Goal: Task Accomplishment & Management: Use online tool/utility

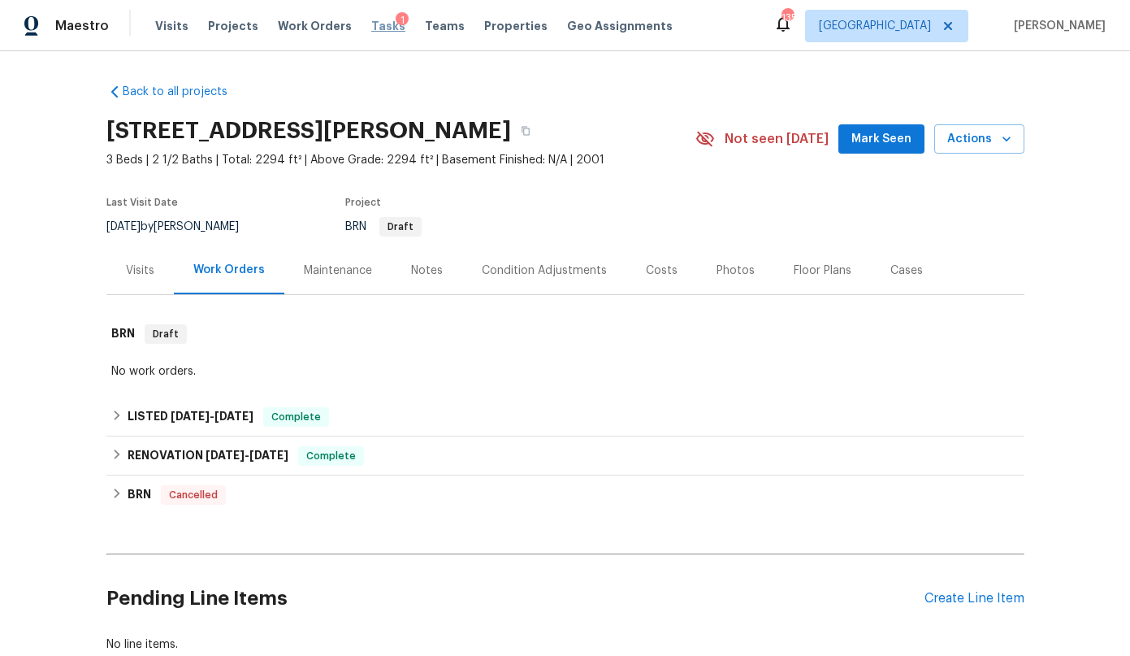
click at [371, 28] on span "Tasks" at bounding box center [388, 25] width 34 height 11
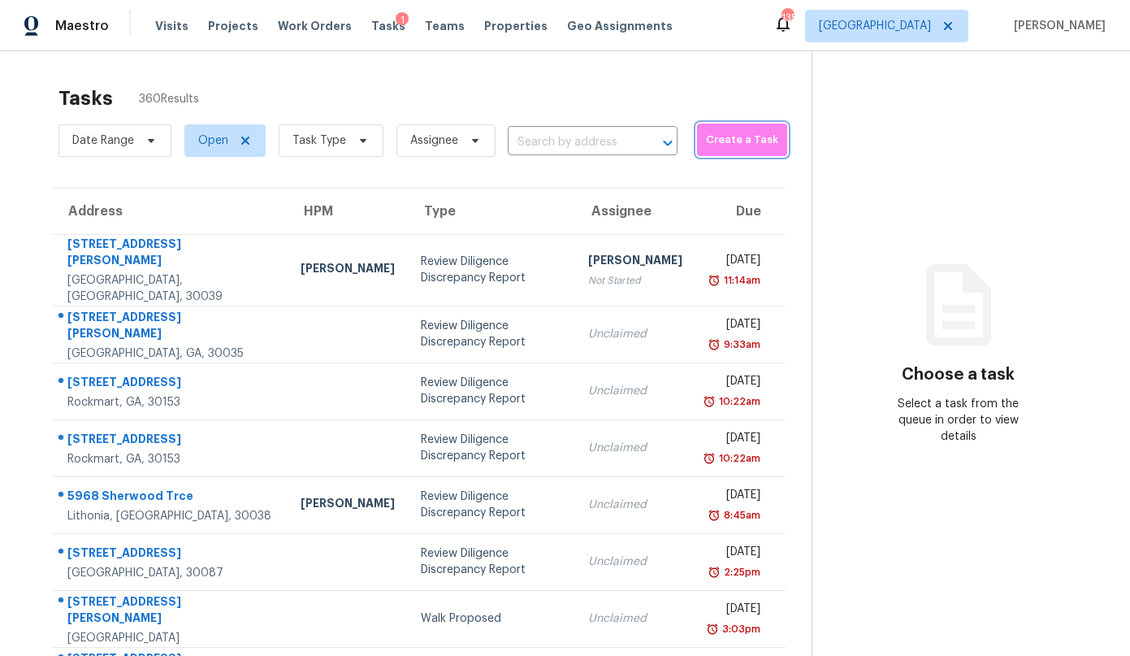
click at [705, 141] on span "Create a Task" at bounding box center [742, 140] width 74 height 19
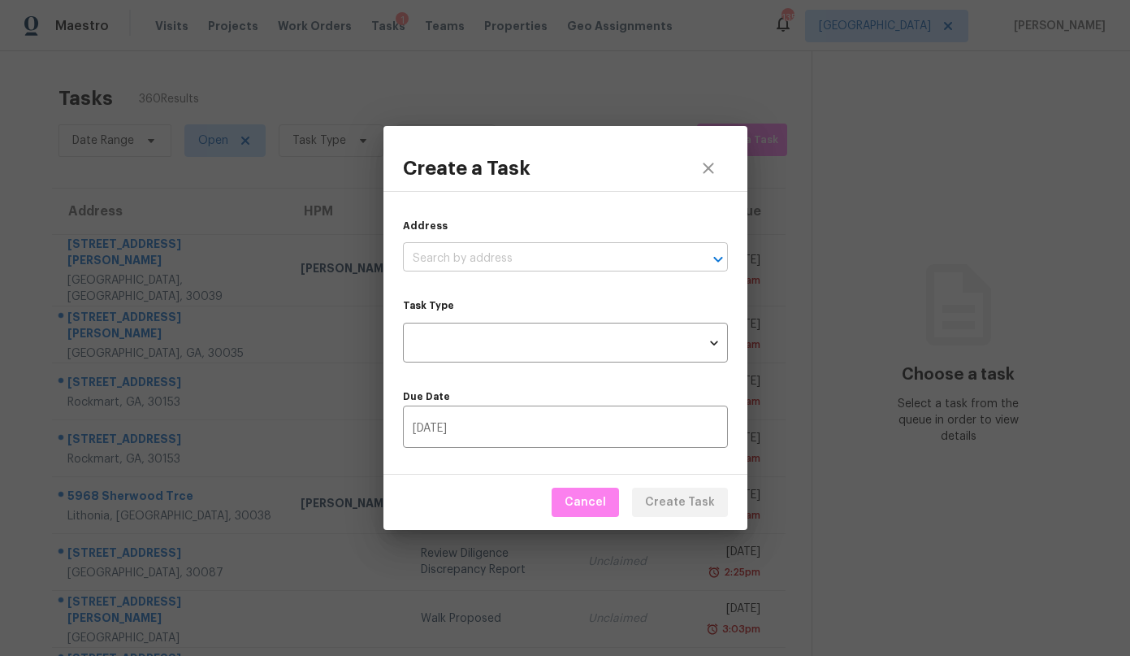
click at [614, 254] on input "text" at bounding box center [543, 258] width 280 height 25
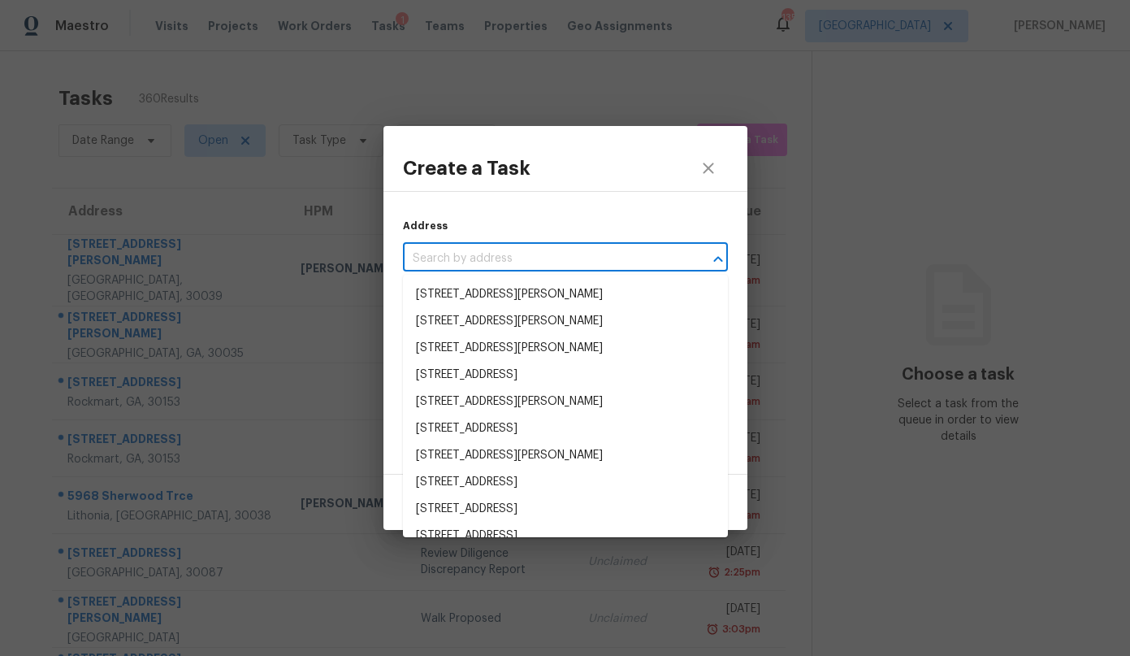
paste input "6247 Greenock Dr, Stone Mountain, GA 30087"
type input "6247 Greenock Dr, Stone Mountain, GA 30087"
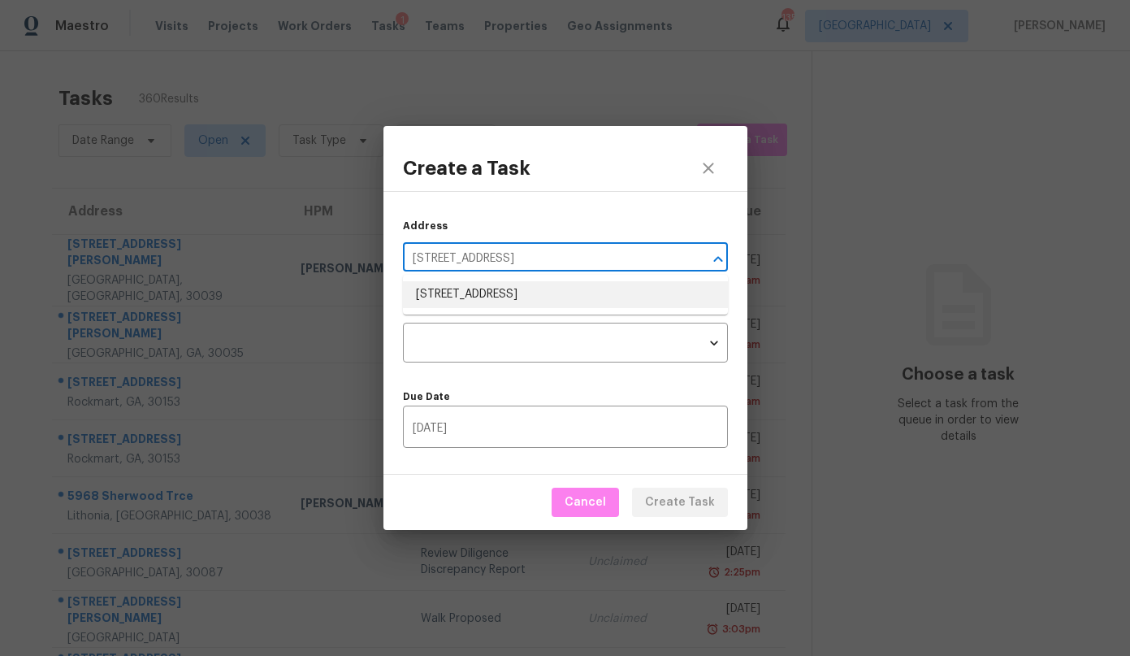
click at [563, 291] on li "6247 Greenock Dr, Stone Mountain, GA 30087" at bounding box center [565, 294] width 325 height 27
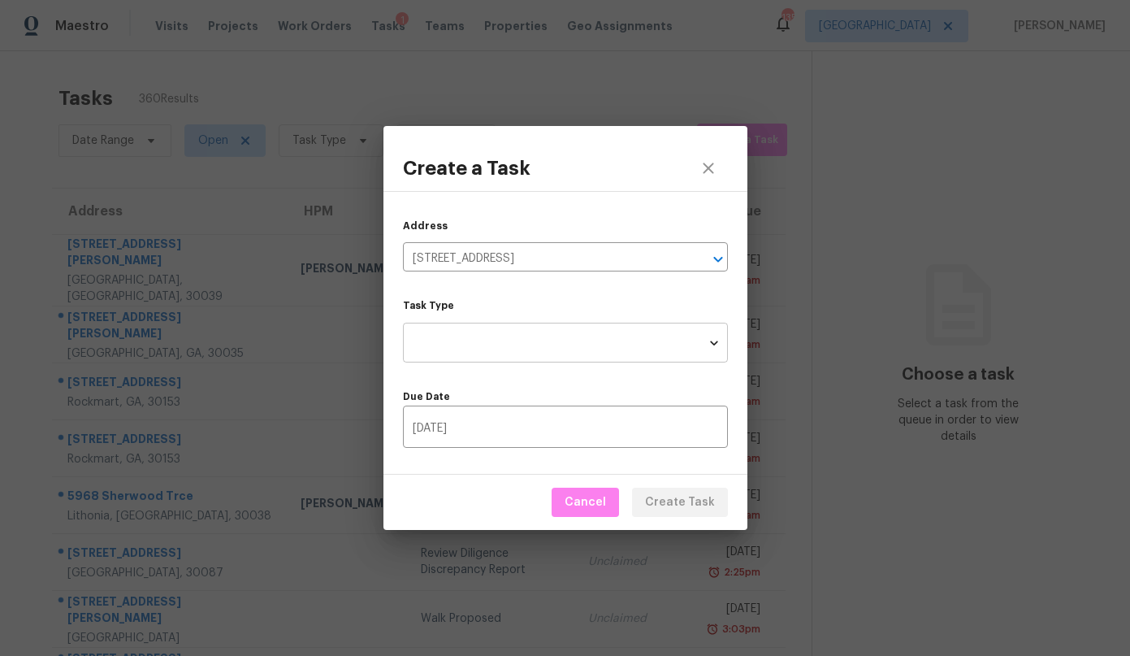
click at [555, 331] on body "Maestro Visits Projects Work Orders Tasks 1 Teams Properties Geo Assignments 13…" at bounding box center [565, 328] width 1130 height 656
click at [554, 351] on li "Condition Scoping - Full" at bounding box center [565, 342] width 325 height 27
type input "virtual_full_assessment"
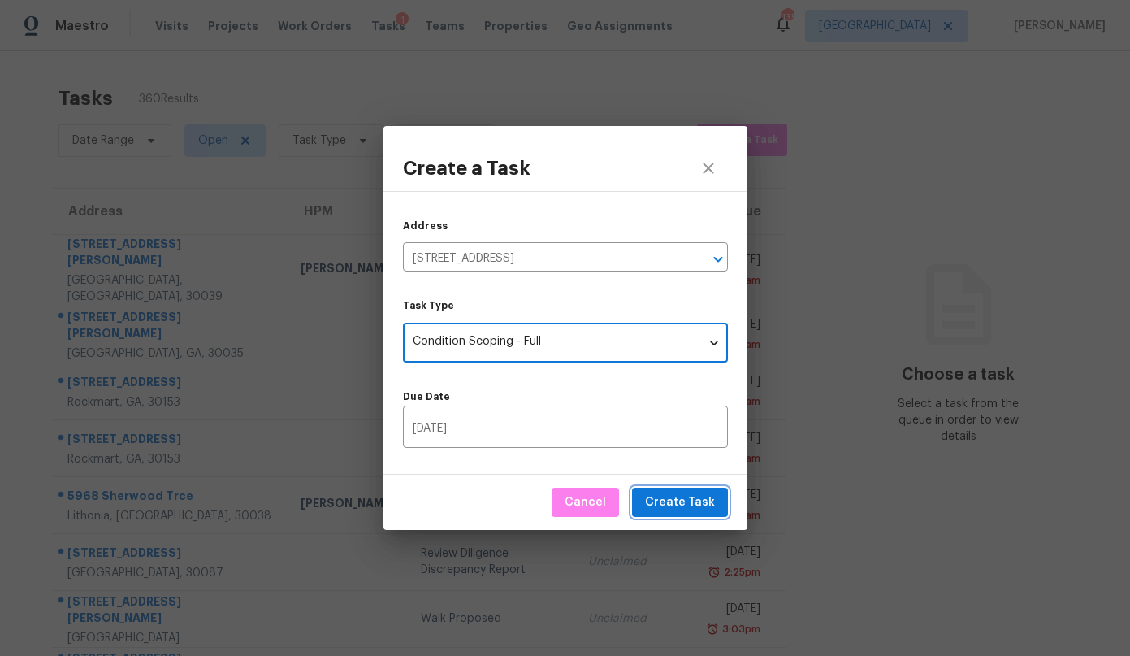
click at [670, 496] on span "Create Task" at bounding box center [680, 502] width 70 height 20
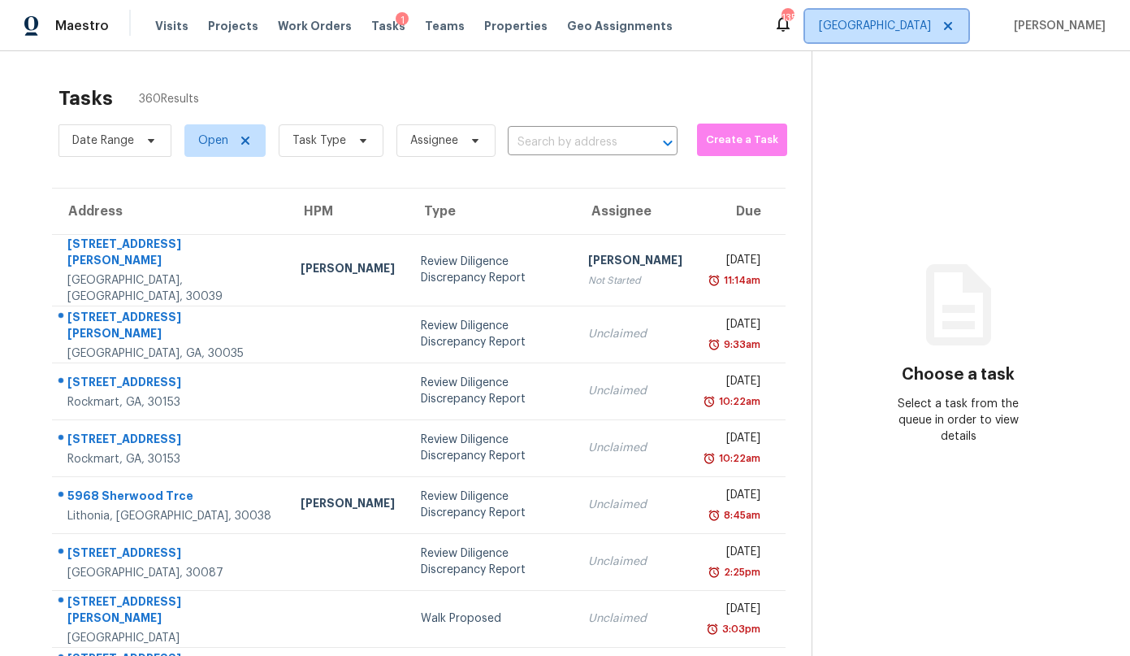
click at [929, 24] on span "Atlanta" at bounding box center [875, 26] width 112 height 16
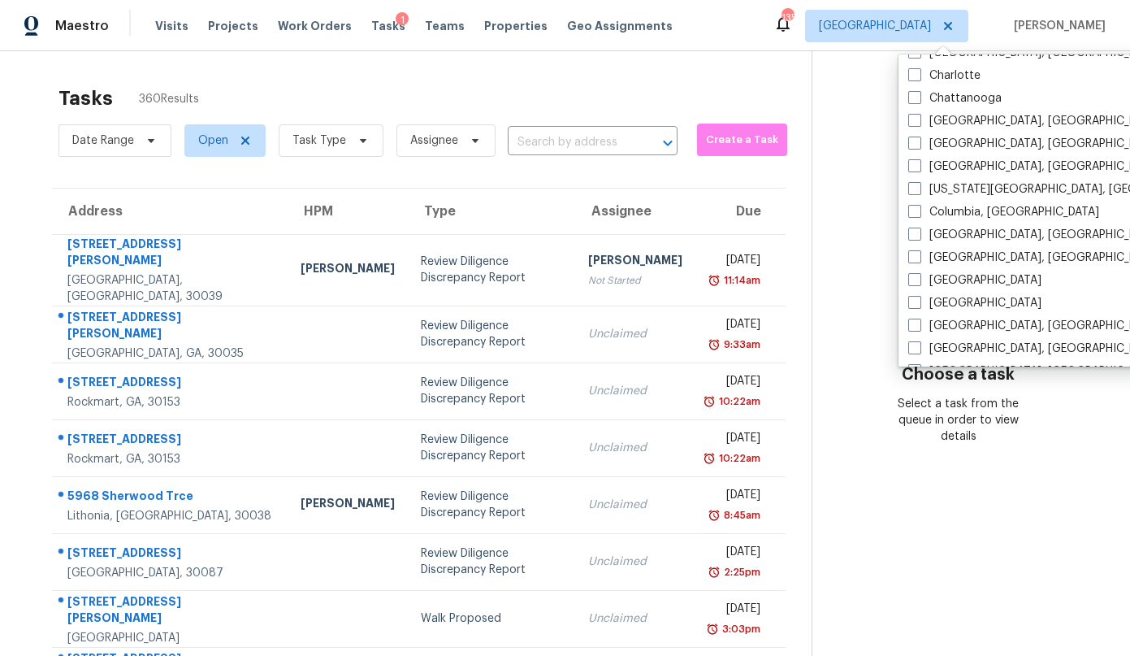
scroll to position [230, 0]
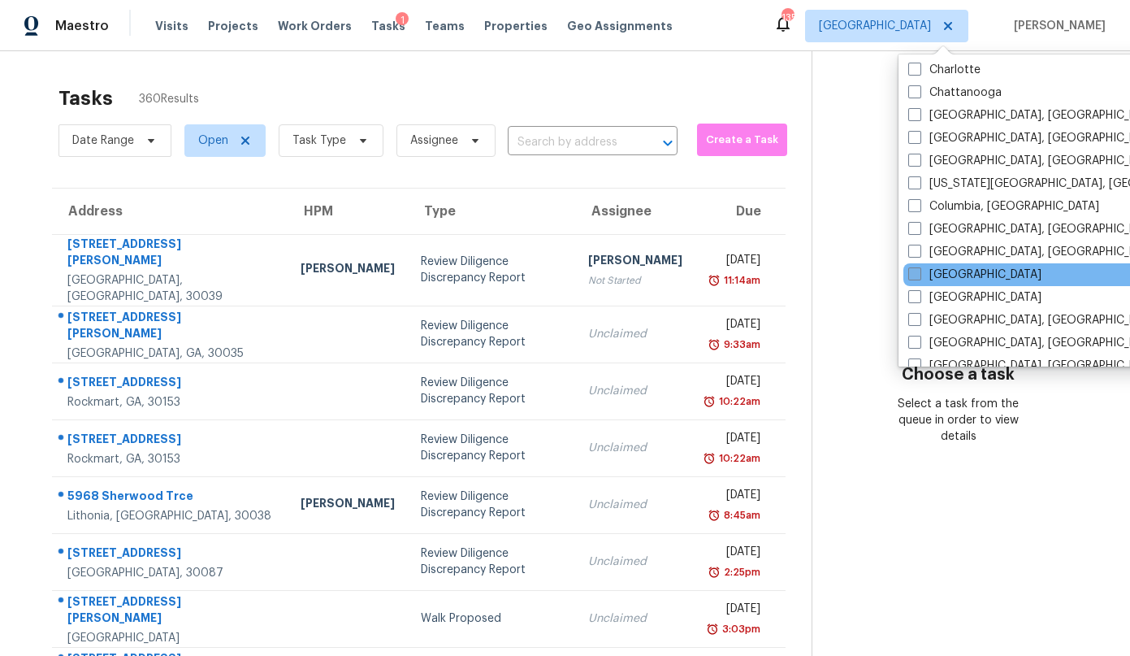
click at [933, 270] on label "Dallas" at bounding box center [974, 275] width 133 height 16
click at [919, 270] on input "Dallas" at bounding box center [913, 272] width 11 height 11
checkbox input "true"
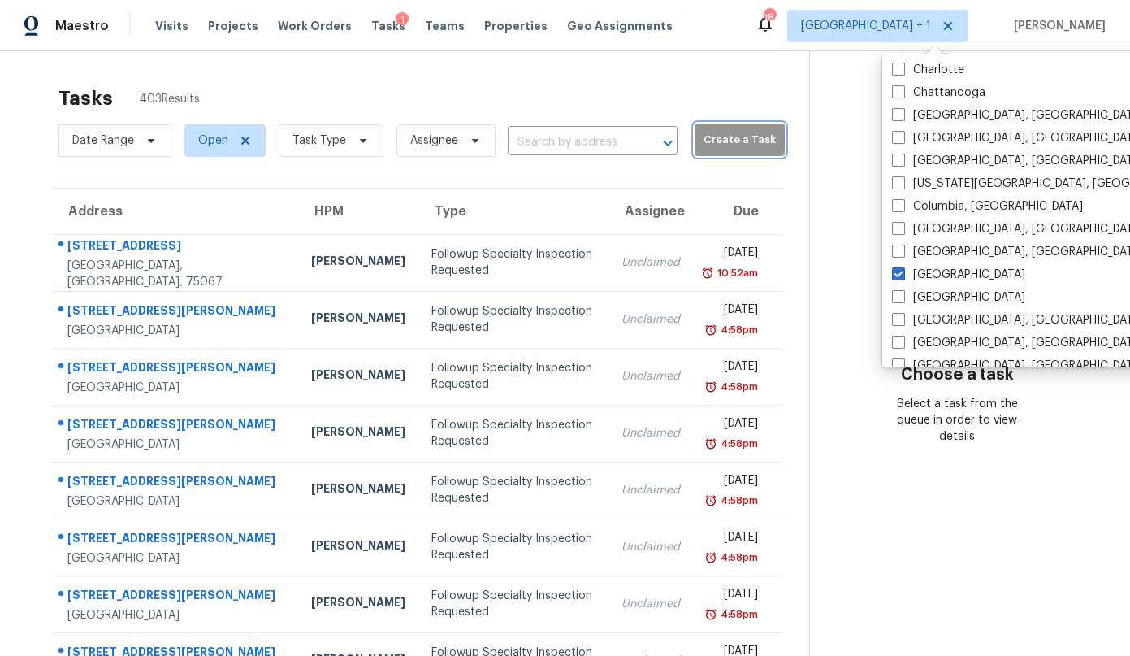
click at [705, 135] on span "Create a Task" at bounding box center [740, 140] width 74 height 19
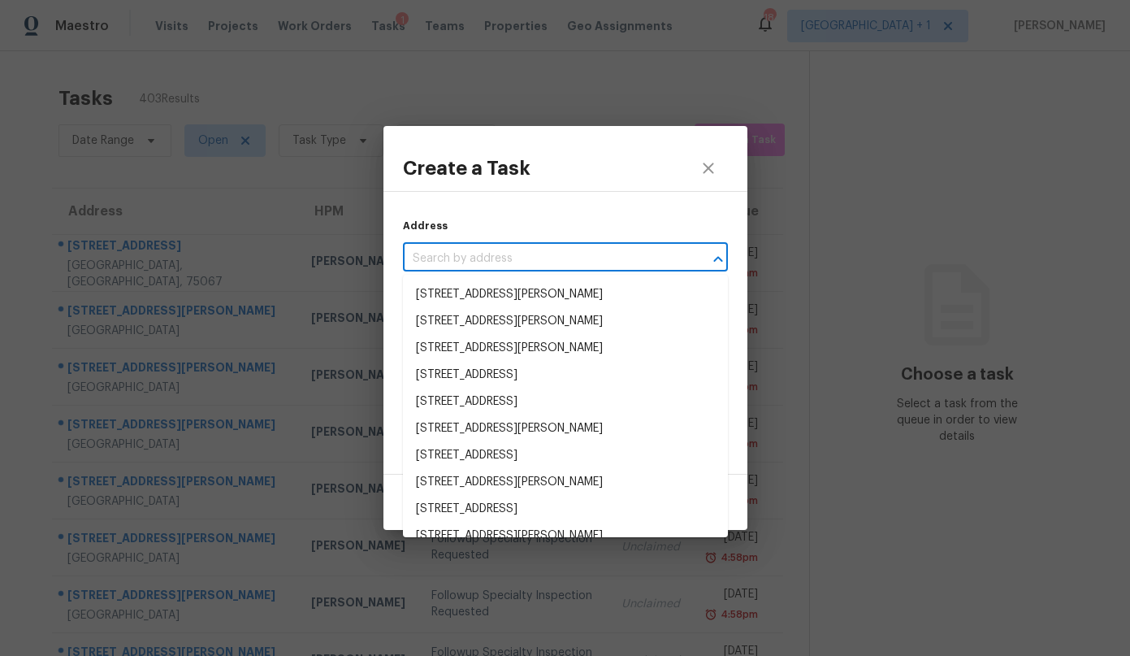
click at [565, 258] on input "text" at bounding box center [543, 258] width 280 height 25
paste input "1536 Thebes Aly, Denton, TX 76208"
type input "1536 Thebes Aly, Denton, TX 76208"
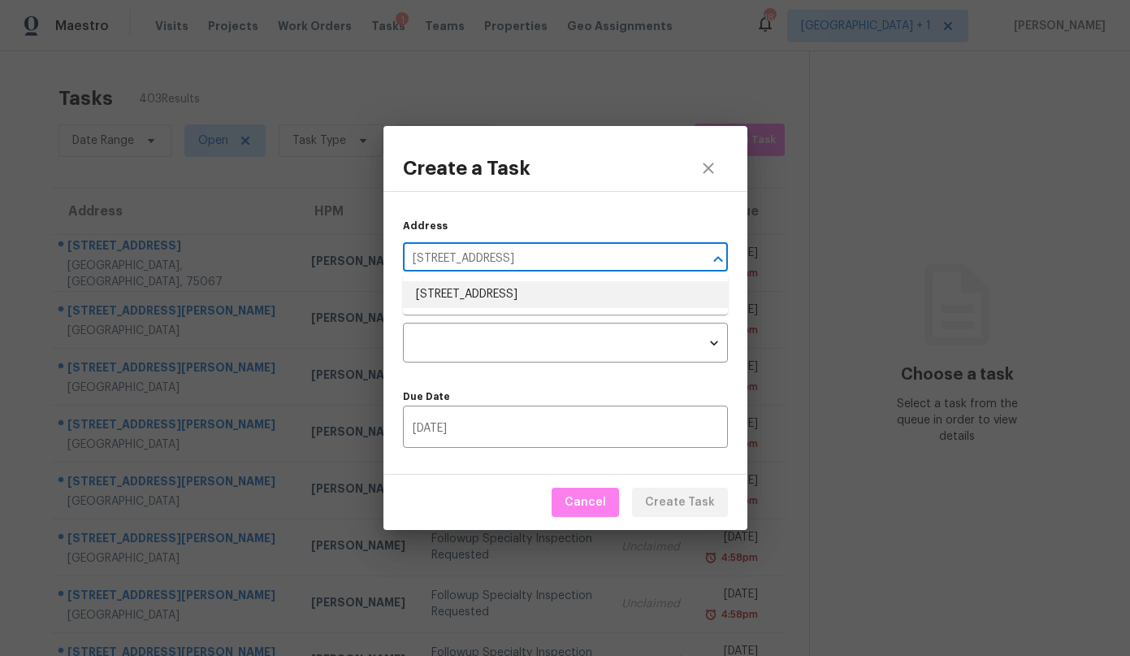
click at [534, 300] on li "1536 Thebes Aly, Denton, TX 76208" at bounding box center [565, 294] width 325 height 27
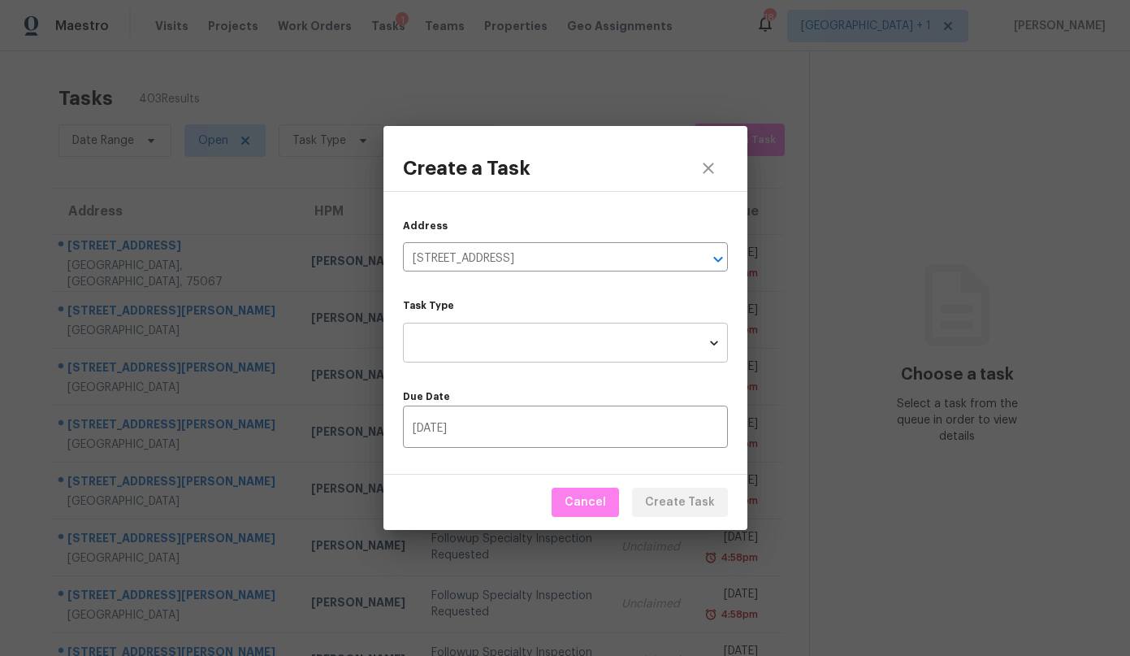
click at [528, 333] on body "Maestro Visits Projects Work Orders Tasks 1 Teams Properties Geo Assignments 18…" at bounding box center [565, 328] width 1130 height 656
click at [526, 345] on li "Condition Scoping - Full" at bounding box center [565, 342] width 325 height 27
type input "virtual_full_assessment"
click at [685, 513] on button "Create Task" at bounding box center [680, 503] width 96 height 30
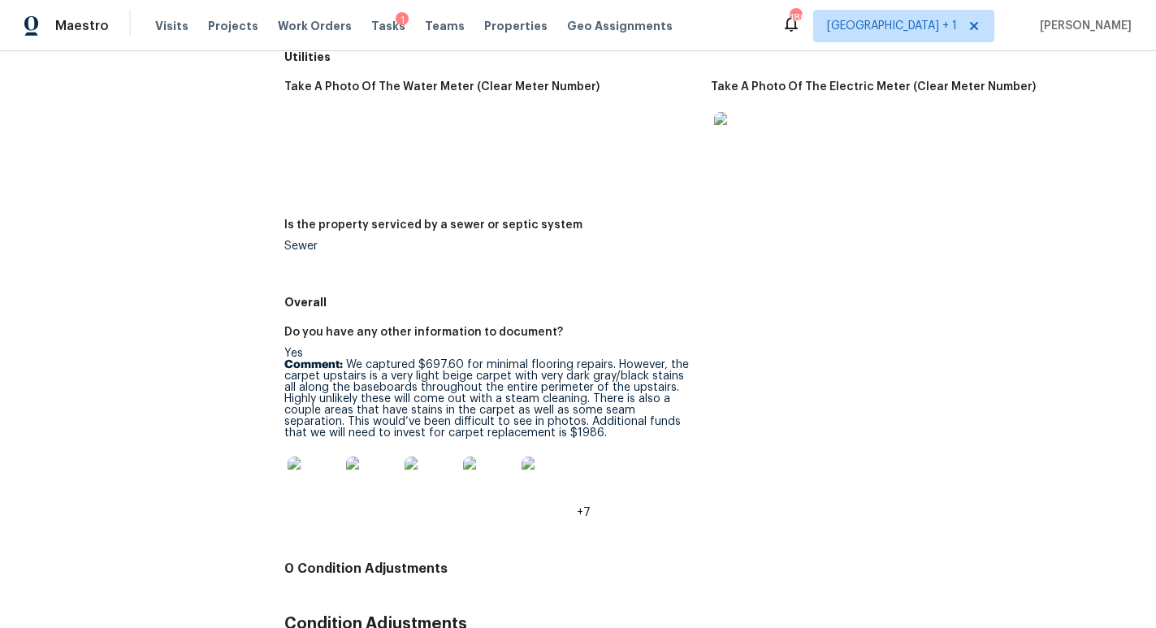
scroll to position [2544, 0]
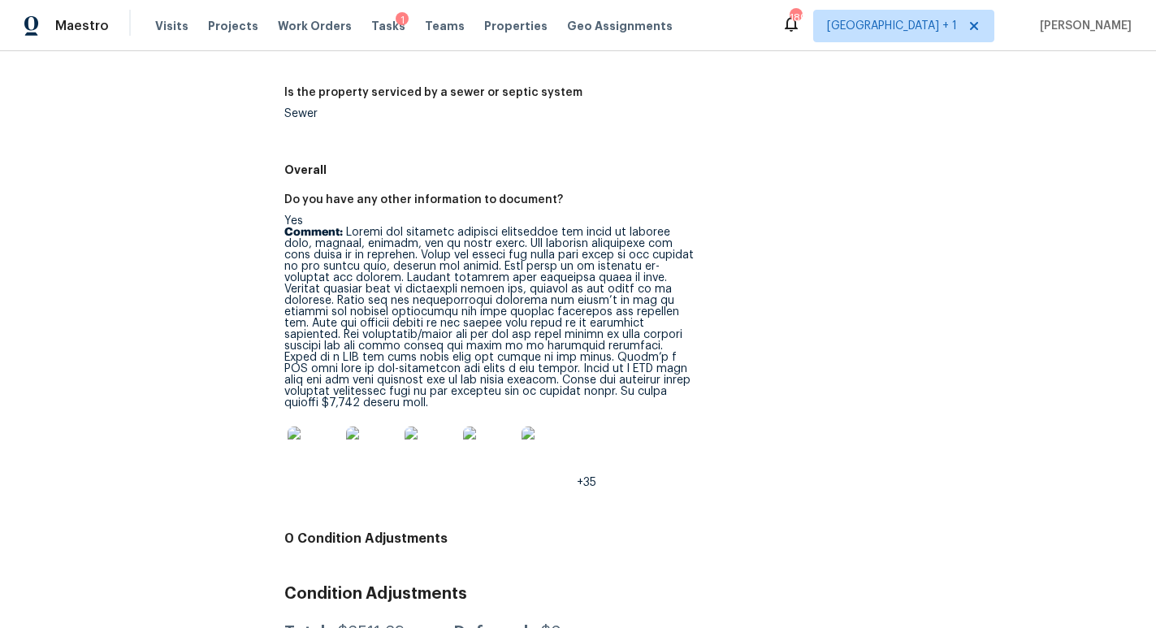
scroll to position [2814, 0]
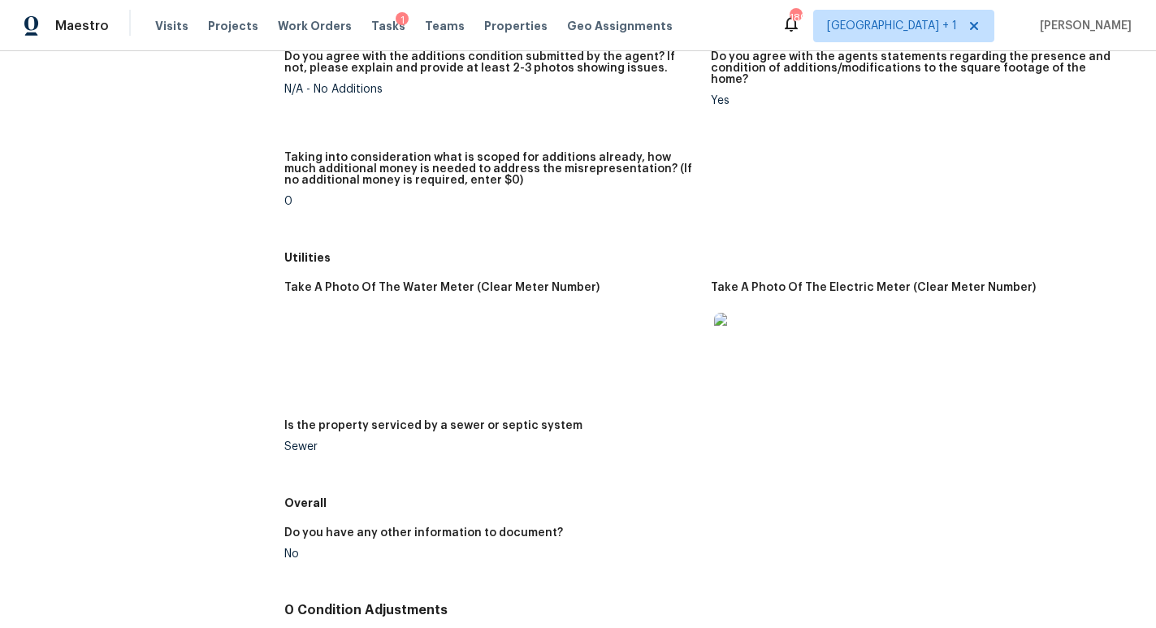
scroll to position [2388, 0]
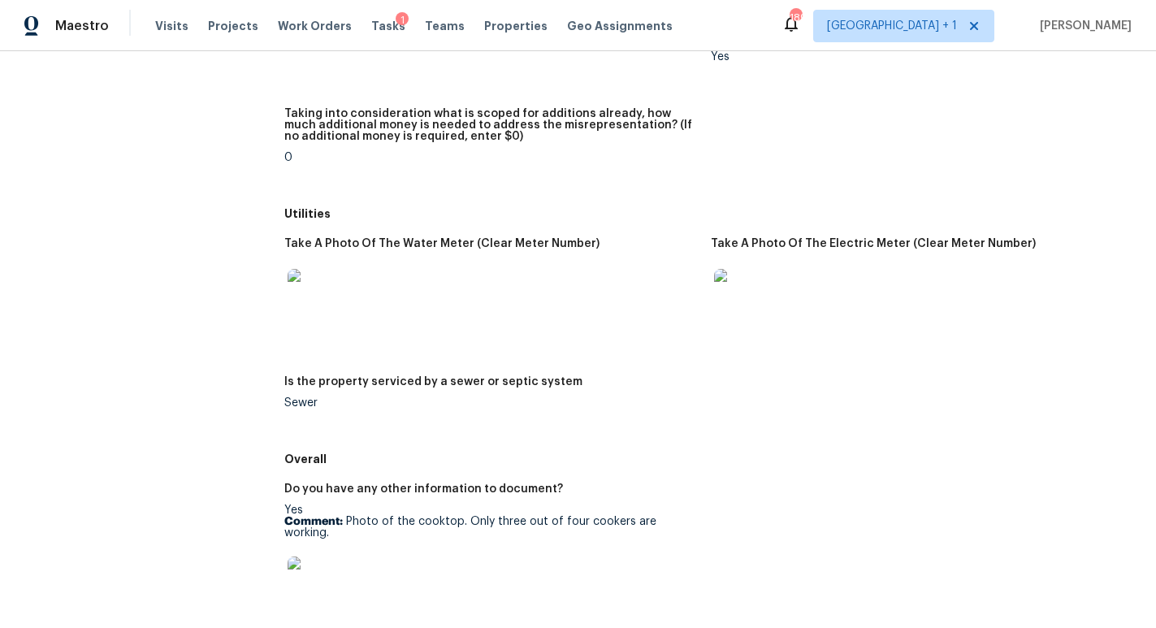
scroll to position [2924, 0]
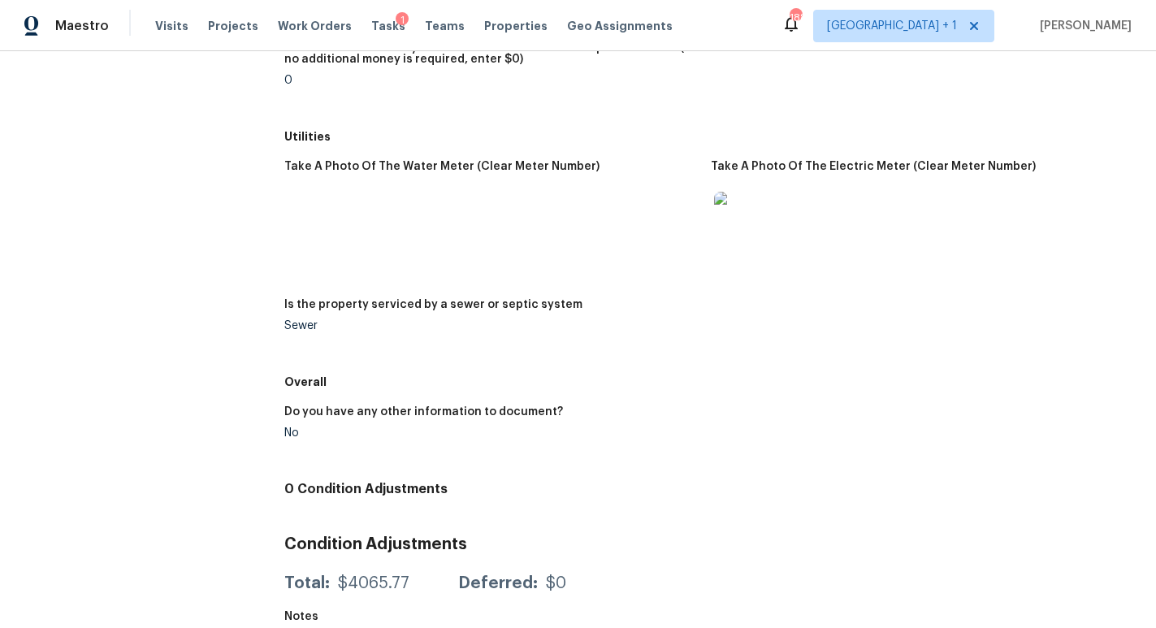
scroll to position [2502, 0]
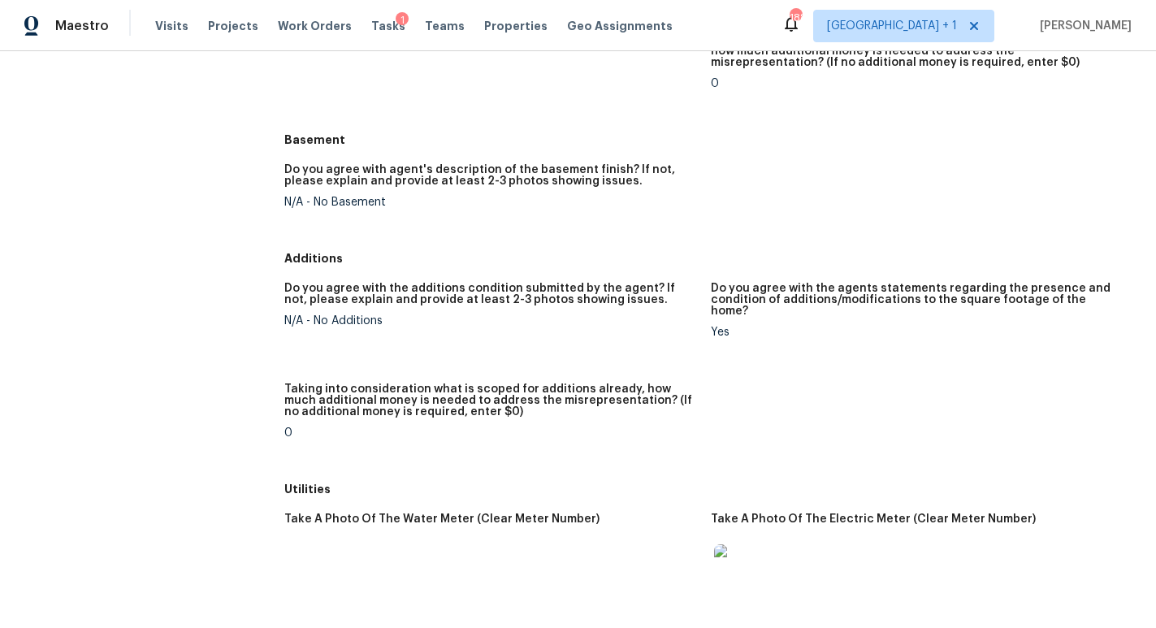
scroll to position [2234, 0]
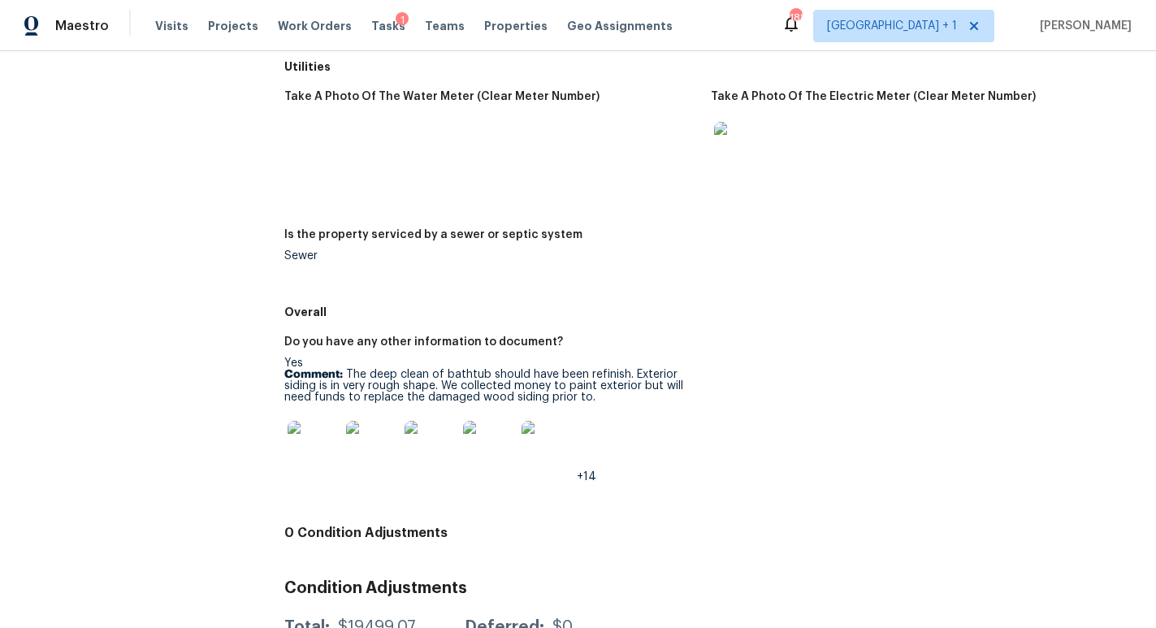
scroll to position [2479, 0]
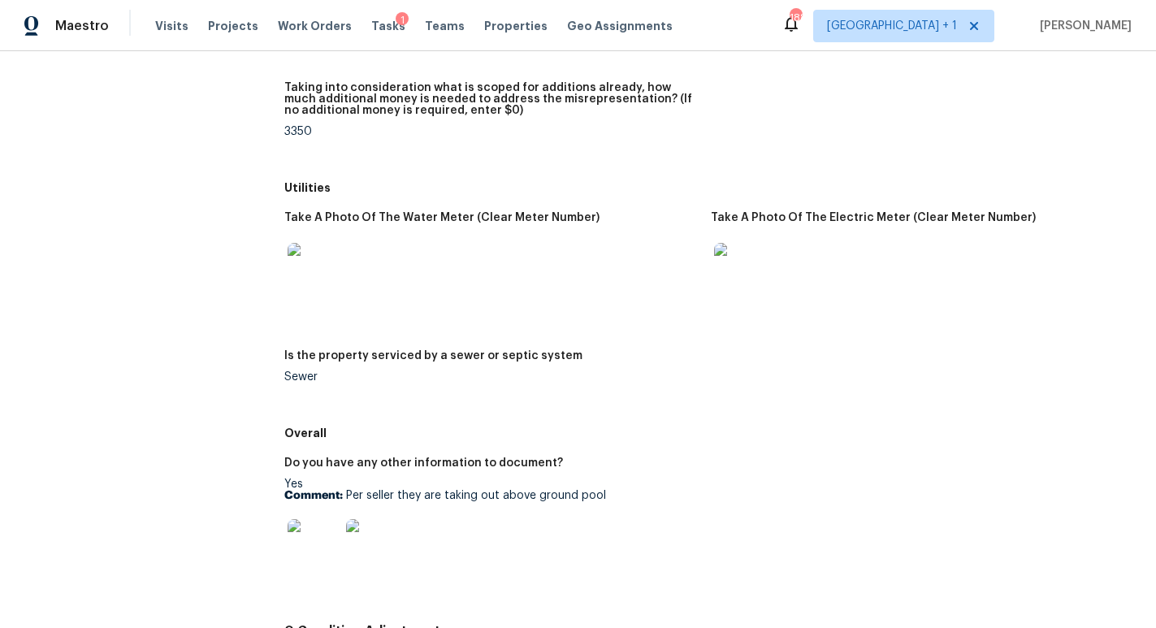
scroll to position [2331, 0]
